Goal: Task Accomplishment & Management: Complete application form

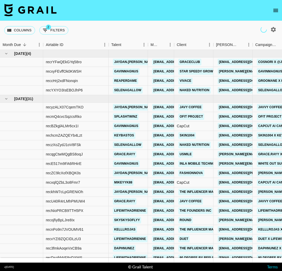
click at [271, 31] on icon "button" at bounding box center [273, 29] width 5 height 5
select select "[DATE]"
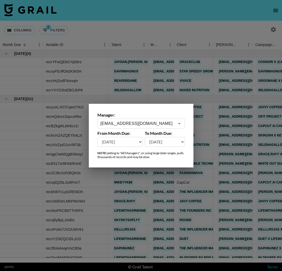
click at [139, 124] on input "[EMAIL_ADDRESS][DOMAIN_NAME]" at bounding box center [137, 124] width 74 height 6
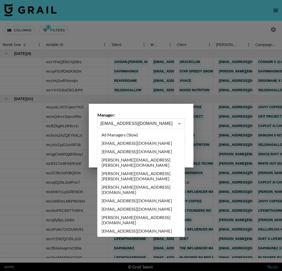
click at [144, 138] on li "All Managers (Slow)" at bounding box center [140, 135] width 87 height 8
type input "All Managers (Slow)"
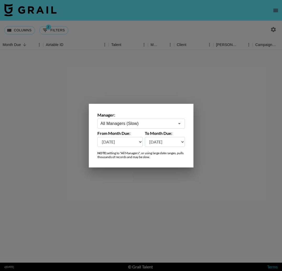
click at [123, 27] on div at bounding box center [141, 135] width 282 height 271
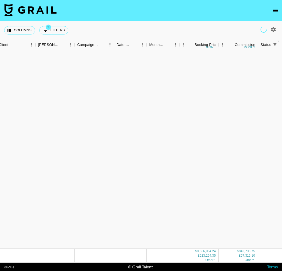
scroll to position [2282, 178]
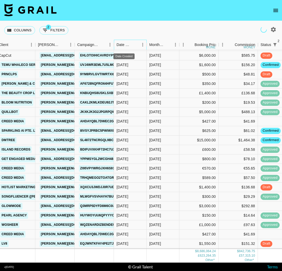
click at [130, 45] on div "Date Created" at bounding box center [123, 45] width 15 height 10
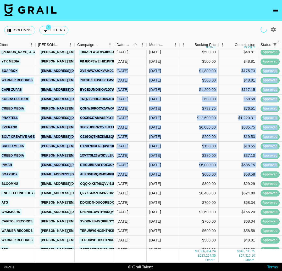
click at [262, 175] on div "grwmbysaraa chris@grail-talent.com Gloence Inc amy@gloence.com HNSbeK3WqeTPwF5n…" at bounding box center [173, 161] width 484 height 264
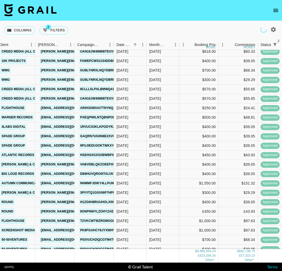
scroll to position [3279, 178]
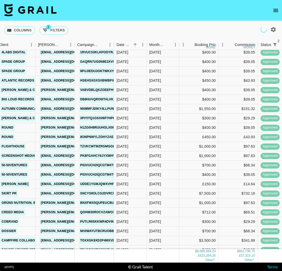
click at [178, 33] on div "Columns 2 Filters + Booking" at bounding box center [141, 30] width 282 height 19
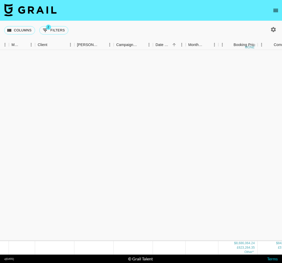
scroll to position [60564, 139]
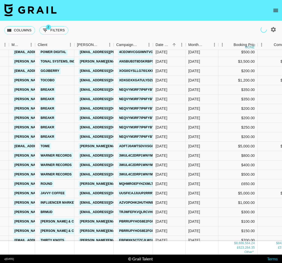
click at [49, 11] on img at bounding box center [30, 10] width 52 height 13
click at [50, 7] on img at bounding box center [30, 10] width 52 height 13
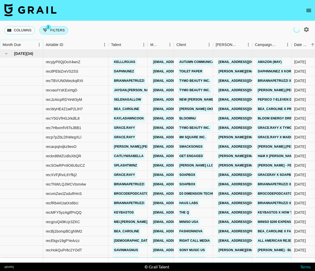
click at [25, 43] on icon "Sort" at bounding box center [24, 44] width 5 height 5
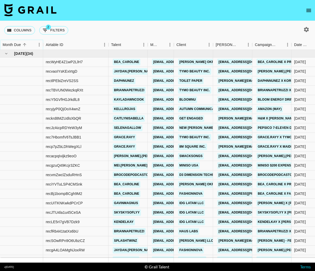
click at [24, 43] on icon "Sort" at bounding box center [24, 44] width 5 height 5
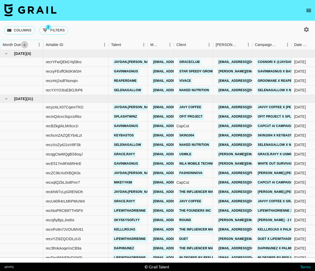
click at [24, 44] on icon "Sort" at bounding box center [24, 44] width 5 height 5
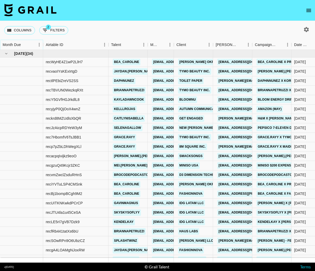
click at [24, 44] on icon "Sort" at bounding box center [24, 44] width 5 height 5
click at [24, 45] on icon "Sort" at bounding box center [24, 44] width 5 height 5
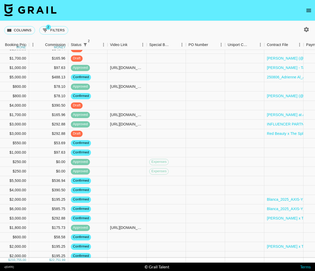
scroll to position [134, 494]
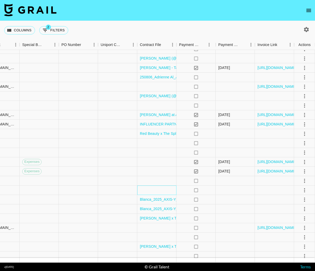
click at [157, 192] on div at bounding box center [156, 190] width 39 height 9
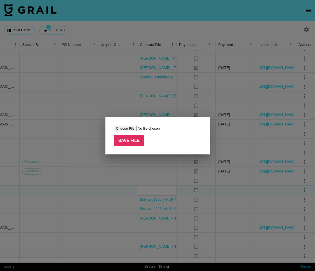
click at [130, 127] on input "file" at bounding box center [147, 128] width 66 height 5
type input "C:\fakepath\lifewithadrienne&SHEGLAM.pdf"
click at [130, 139] on input "Save File" at bounding box center [129, 140] width 30 height 10
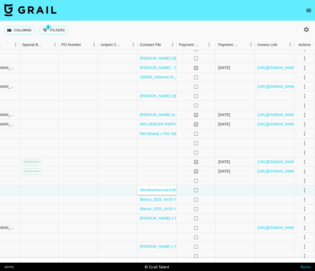
click at [186, 18] on nav at bounding box center [157, 10] width 315 height 21
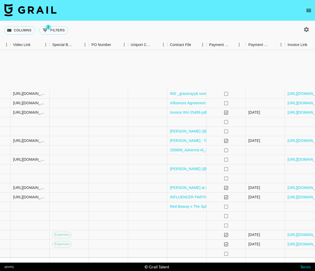
scroll to position [171, 464]
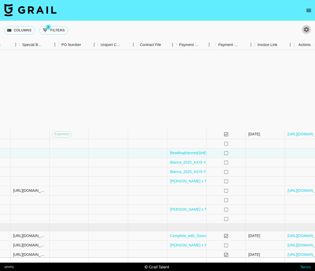
click at [281, 29] on icon "button" at bounding box center [306, 29] width 6 height 6
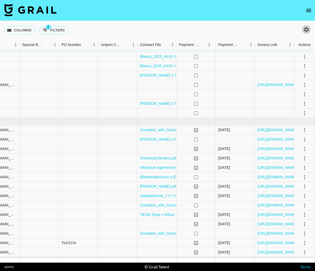
click at [281, 32] on icon "button" at bounding box center [306, 29] width 6 height 6
select select "[DATE]"
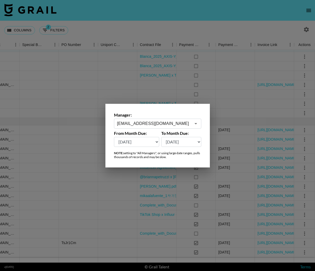
click at [180, 124] on input "[EMAIL_ADDRESS][DOMAIN_NAME]" at bounding box center [154, 124] width 74 height 6
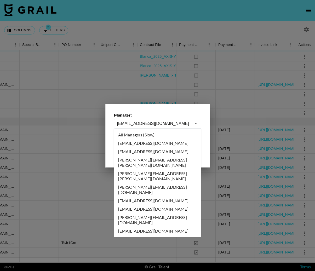
scroll to position [0, 0]
click at [169, 133] on li "All Managers (Slow)" at bounding box center [157, 135] width 87 height 8
type input "All Managers (Slow)"
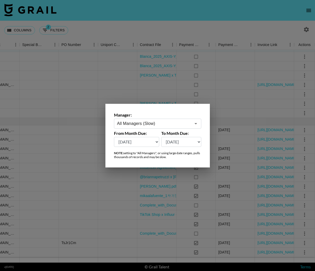
scroll to position [0, 494]
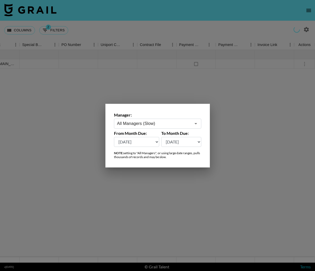
click at [227, 83] on div at bounding box center [157, 135] width 315 height 271
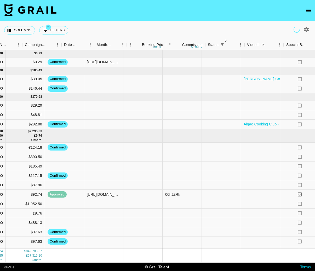
scroll to position [0, 230]
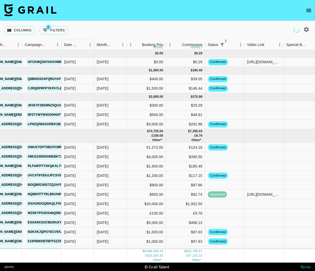
click at [86, 44] on button "Sort" at bounding box center [82, 44] width 7 height 7
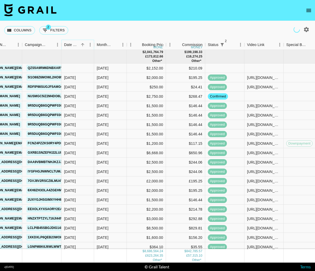
click at [86, 44] on button "Sort" at bounding box center [82, 44] width 7 height 7
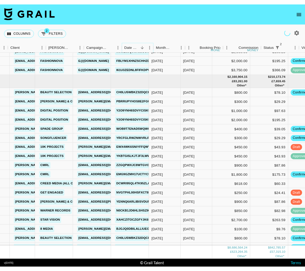
scroll to position [48443, 115]
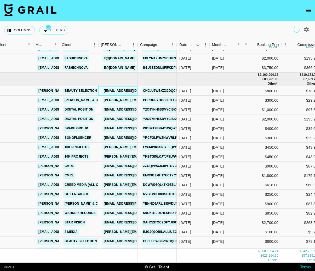
click at [129, 90] on link "[EMAIL_ADDRESS][DOMAIN_NAME]" at bounding box center [132, 91] width 59 height 7
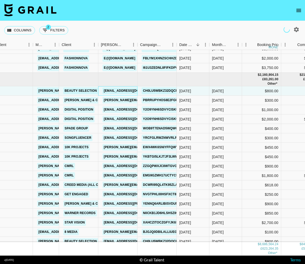
click at [119, 92] on link "[EMAIL_ADDRESS][DOMAIN_NAME]" at bounding box center [132, 91] width 59 height 7
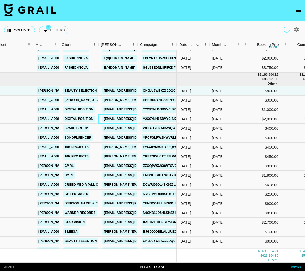
click at [125, 120] on link "[EMAIL_ADDRESS][DOMAIN_NAME]" at bounding box center [132, 119] width 59 height 7
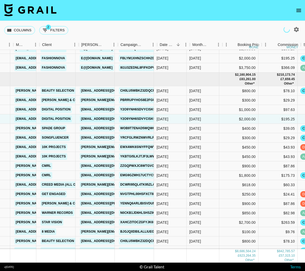
scroll to position [48443, 148]
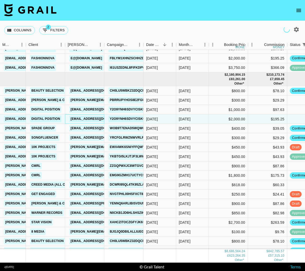
click at [93, 119] on link "[EMAIL_ADDRESS][DOMAIN_NAME]" at bounding box center [98, 119] width 59 height 7
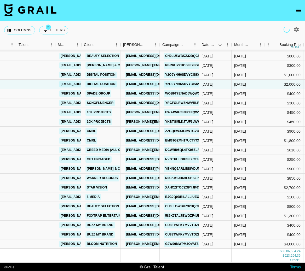
scroll to position [48478, 93]
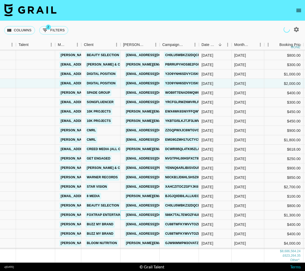
click at [148, 216] on link "[EMAIL_ADDRESS][DOMAIN_NAME]" at bounding box center [154, 215] width 59 height 7
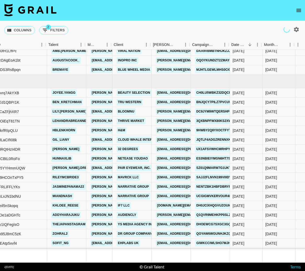
scroll to position [61712, 70]
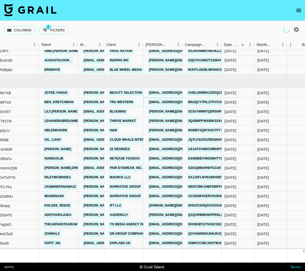
click at [148, 103] on link "[EMAIL_ADDRESS][DOMAIN_NAME]" at bounding box center [177, 102] width 59 height 7
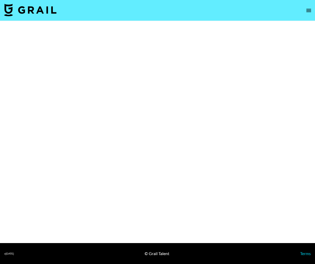
select select "Brand"
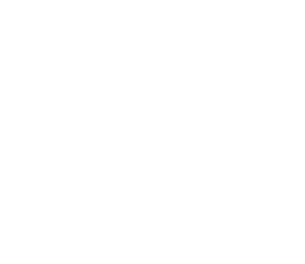
select select "Brand"
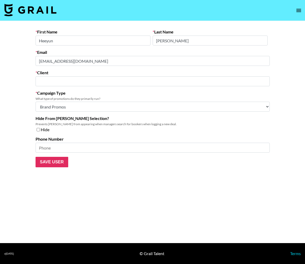
type input "Beauty Selection"
click at [134, 66] on form "First Name [PERSON_NAME] Last Name [PERSON_NAME] [PERSON_NAME][EMAIL_ADDRESS][D…" at bounding box center [153, 98] width 234 height 138
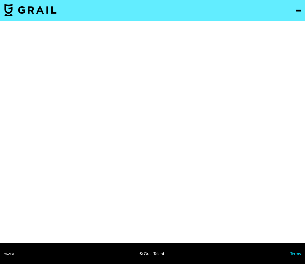
select select "Brand"
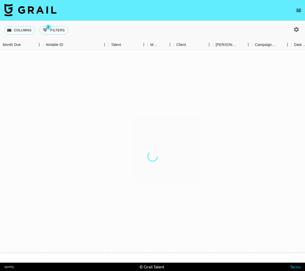
click at [299, 8] on icon "open drawer" at bounding box center [299, 10] width 6 height 6
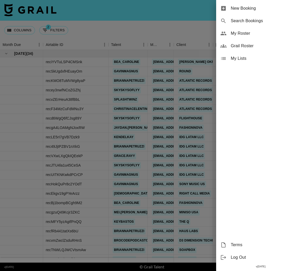
click at [249, 7] on span "New Booking" at bounding box center [266, 8] width 70 height 6
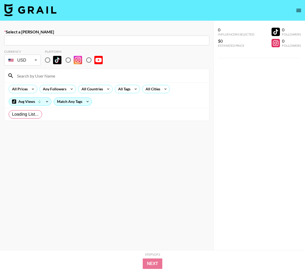
click at [256, 7] on nav at bounding box center [152, 10] width 305 height 21
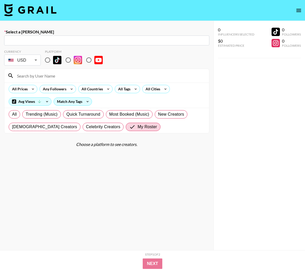
click at [113, 14] on nav at bounding box center [152, 10] width 305 height 21
